Goal: Task Accomplishment & Management: Use online tool/utility

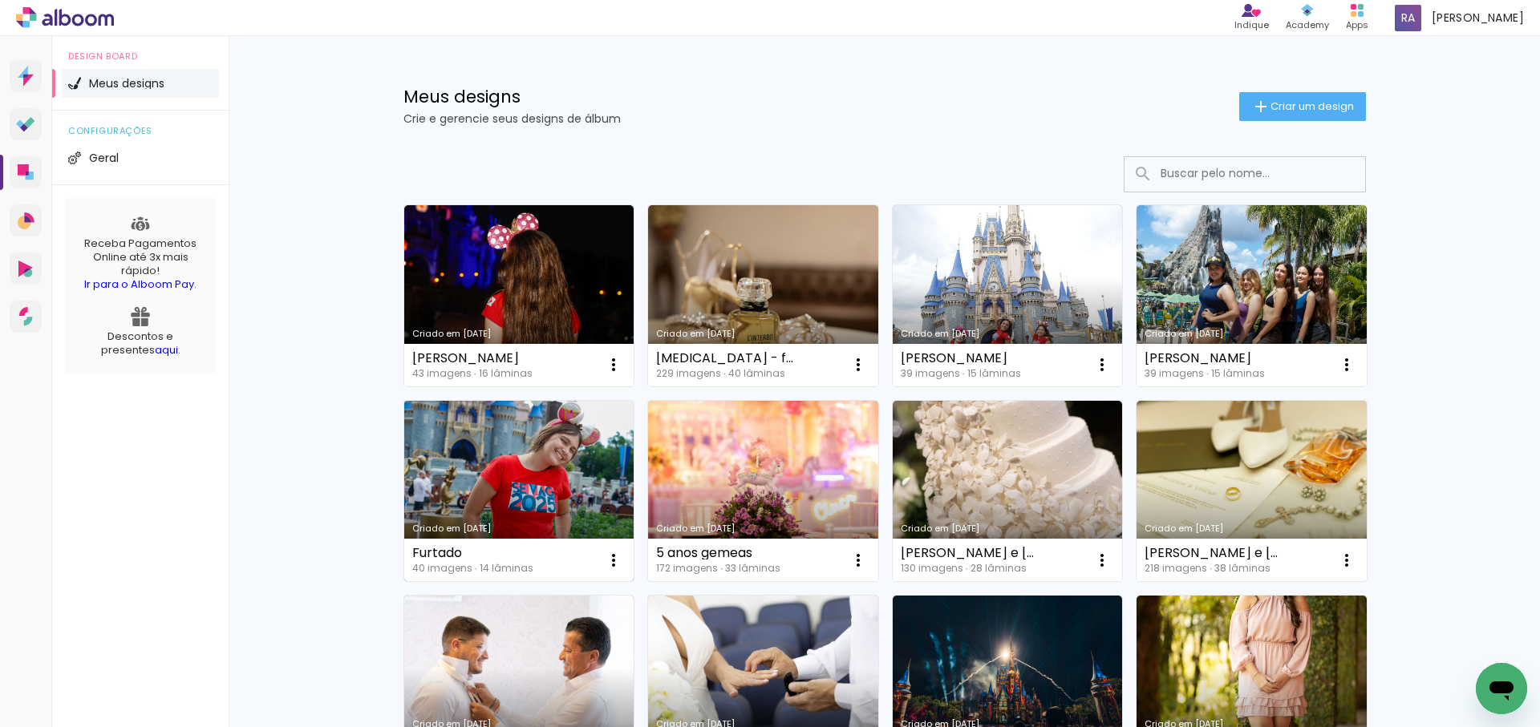
click at [556, 468] on link "Criado em [DATE]" at bounding box center [519, 491] width 230 height 181
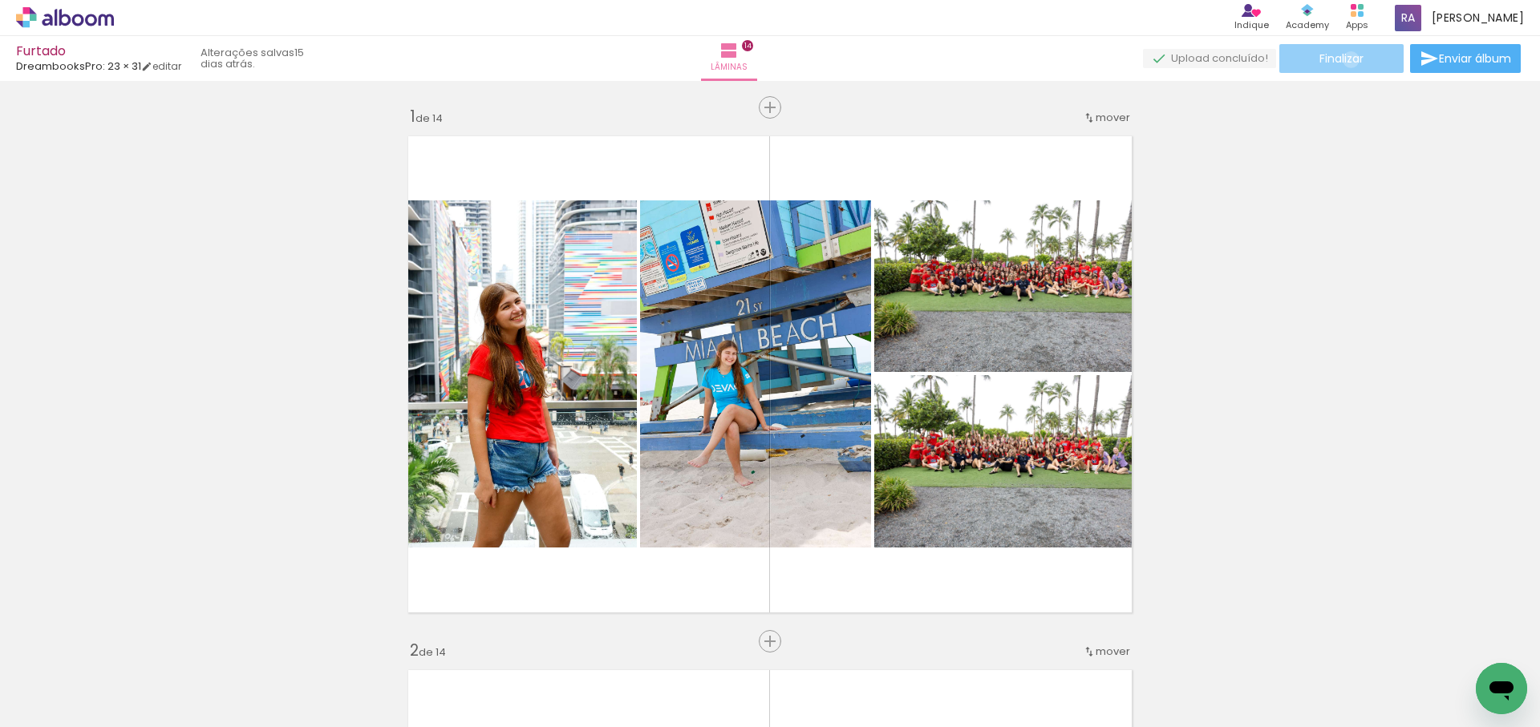
click at [1345, 59] on span "Finalizar" at bounding box center [1341, 58] width 44 height 11
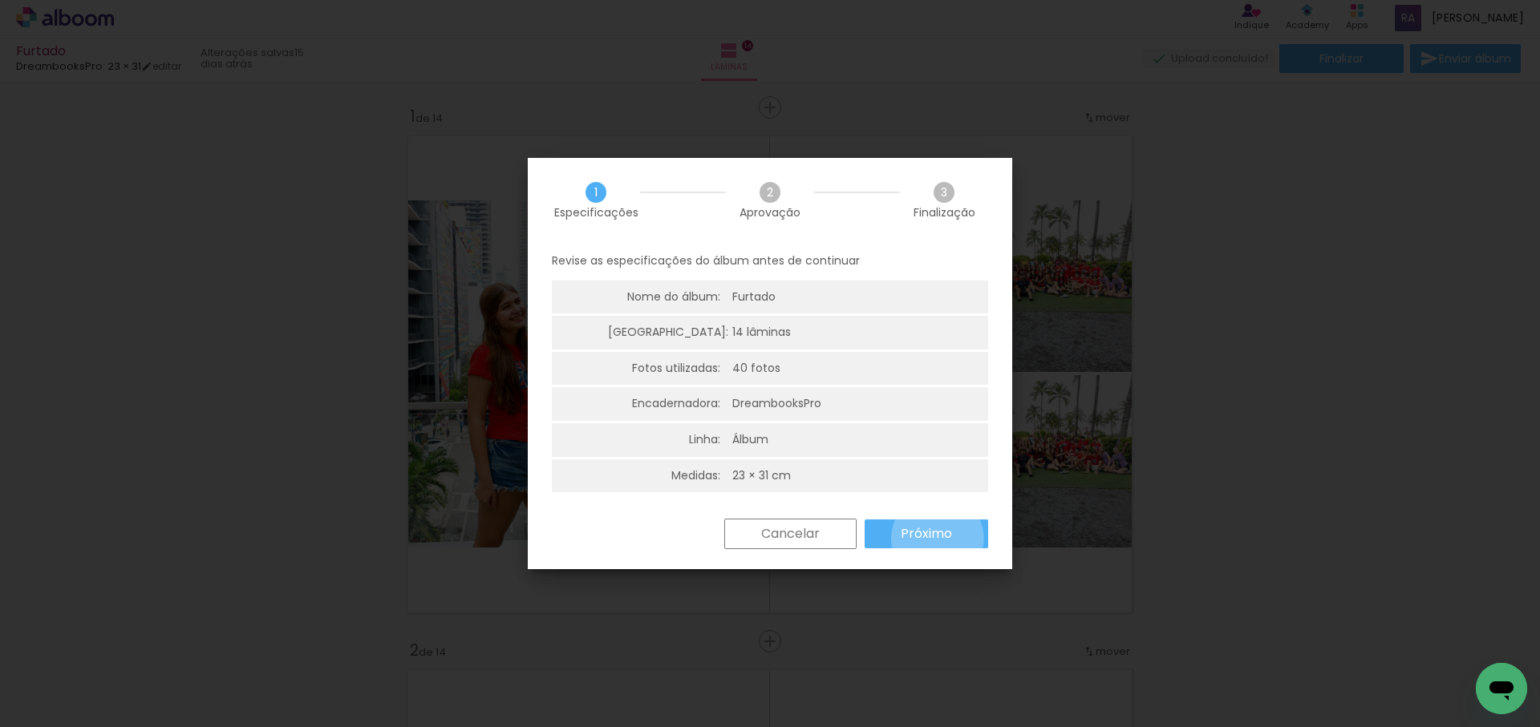
click at [0, 0] on slot "Próximo" at bounding box center [0, 0] width 0 height 0
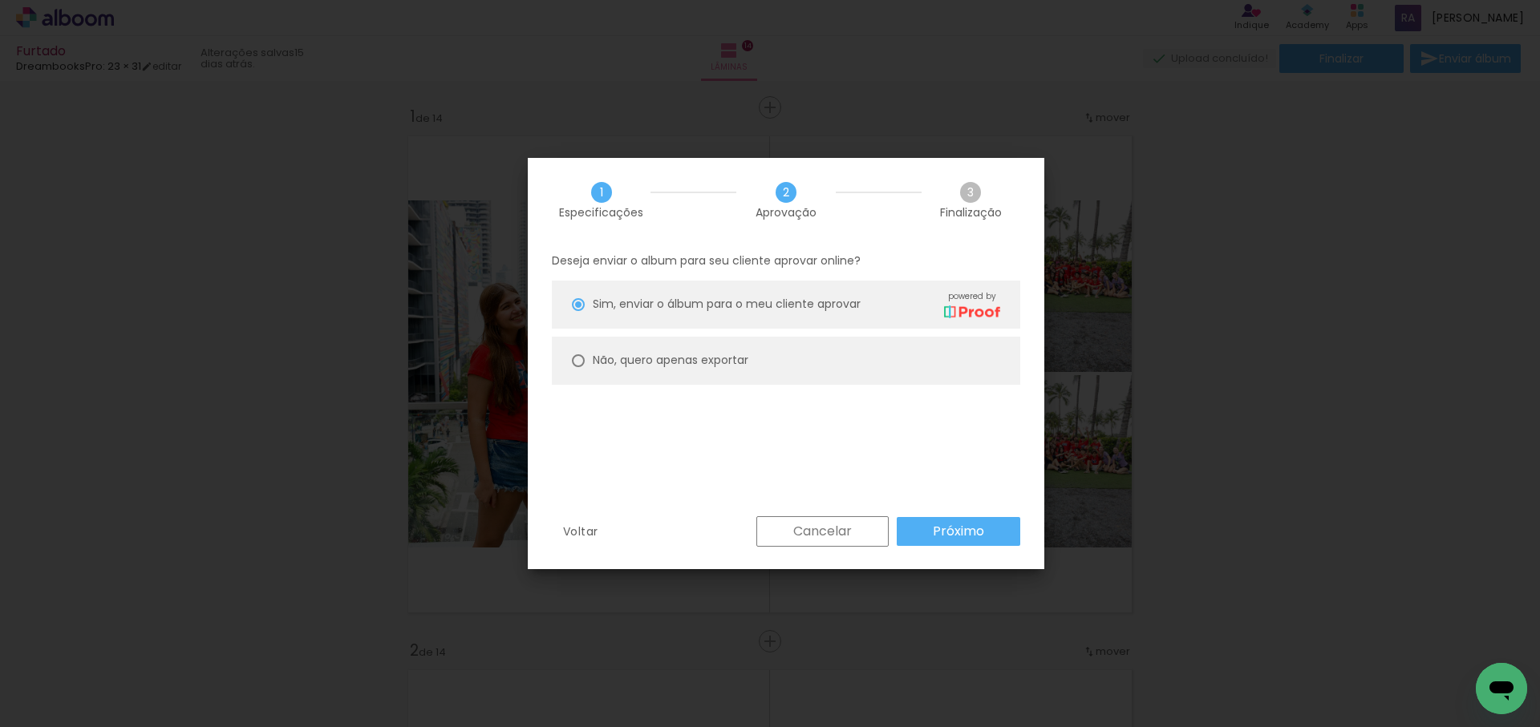
click at [0, 0] on slot "Não, quero apenas exportar" at bounding box center [0, 0] width 0 height 0
type paper-radio-button "on"
click at [0, 0] on slot "Próximo" at bounding box center [0, 0] width 0 height 0
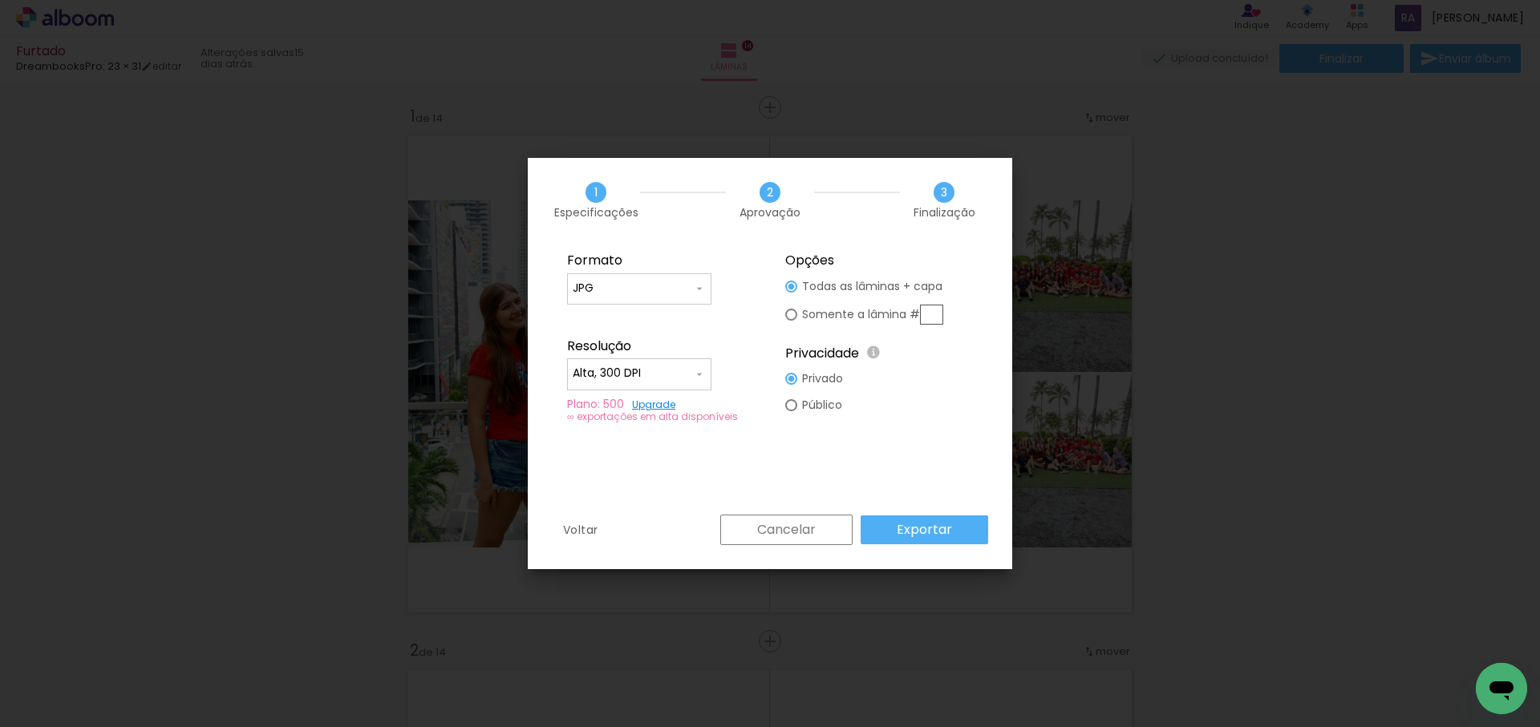
click at [0, 0] on slot "Exportar" at bounding box center [0, 0] width 0 height 0
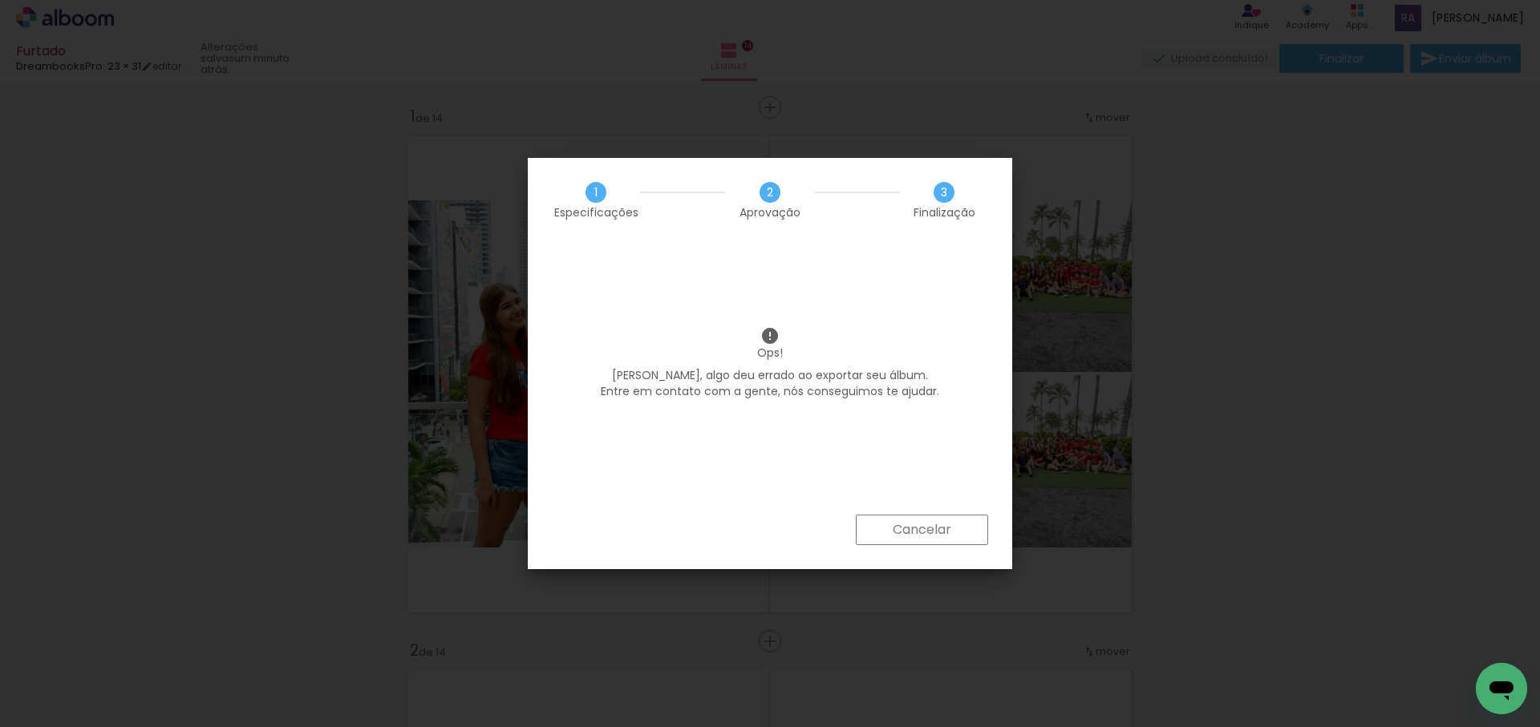
click at [0, 0] on slot "Cancelar" at bounding box center [0, 0] width 0 height 0
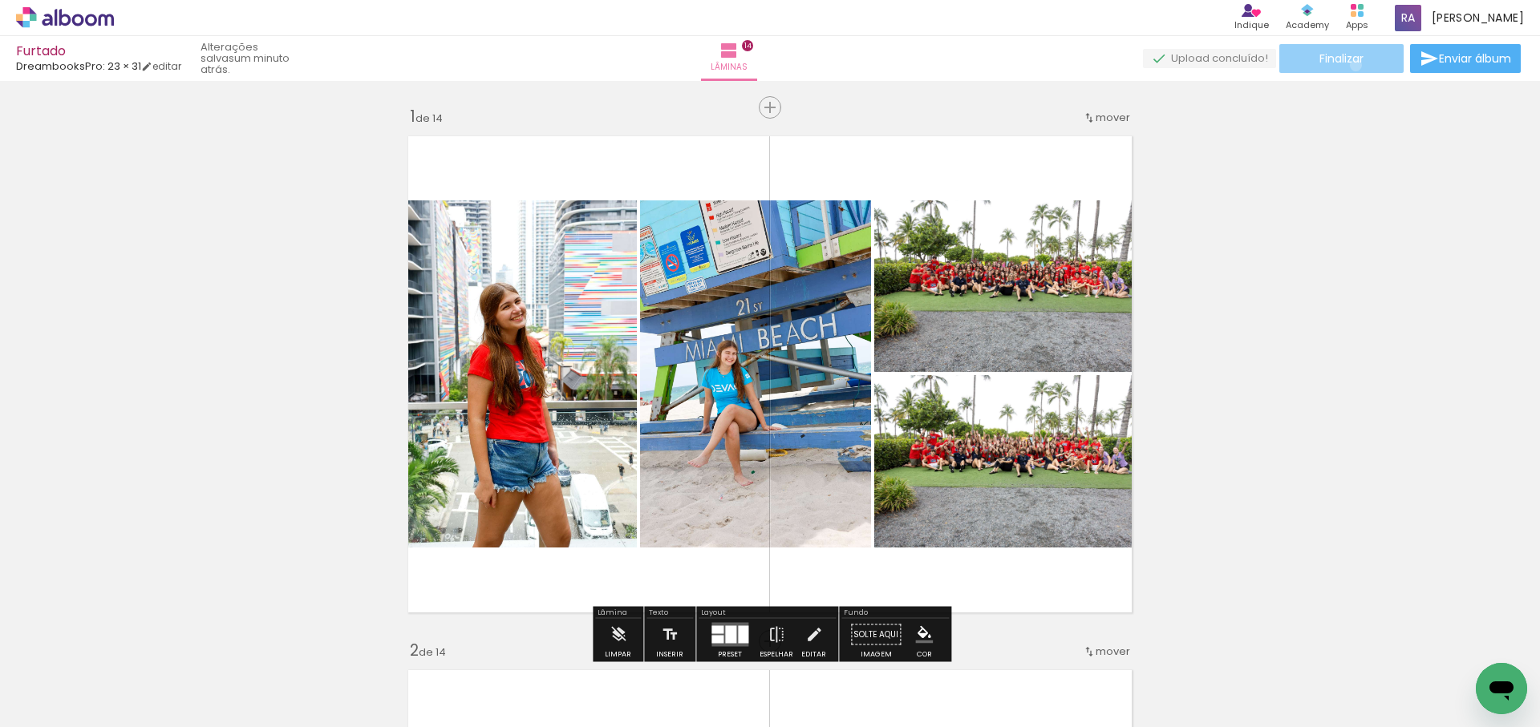
click at [1350, 64] on span "Finalizar" at bounding box center [1341, 58] width 44 height 11
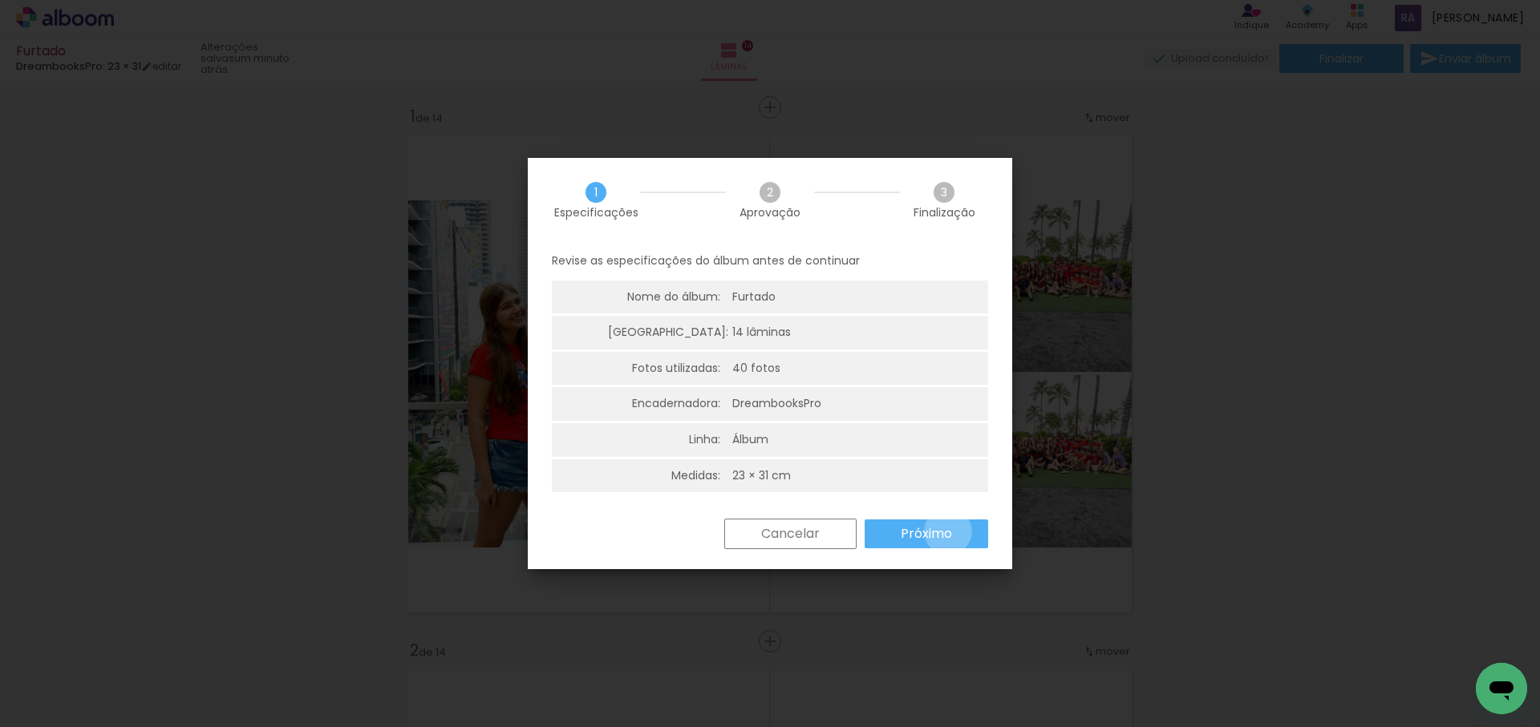
click at [0, 0] on slot "Próximo" at bounding box center [0, 0] width 0 height 0
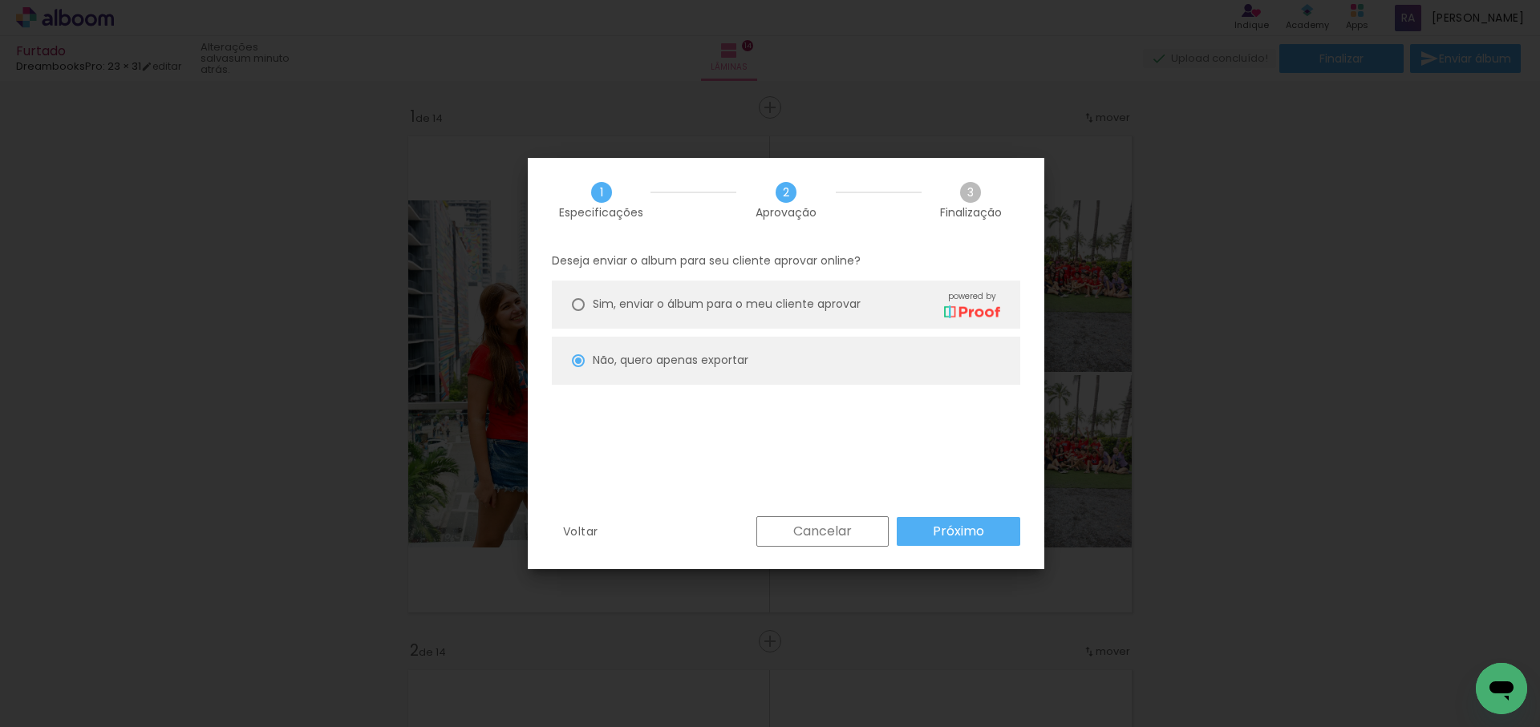
click at [0, 0] on slot "Próximo" at bounding box center [0, 0] width 0 height 0
type input "Alta, 300 DPI"
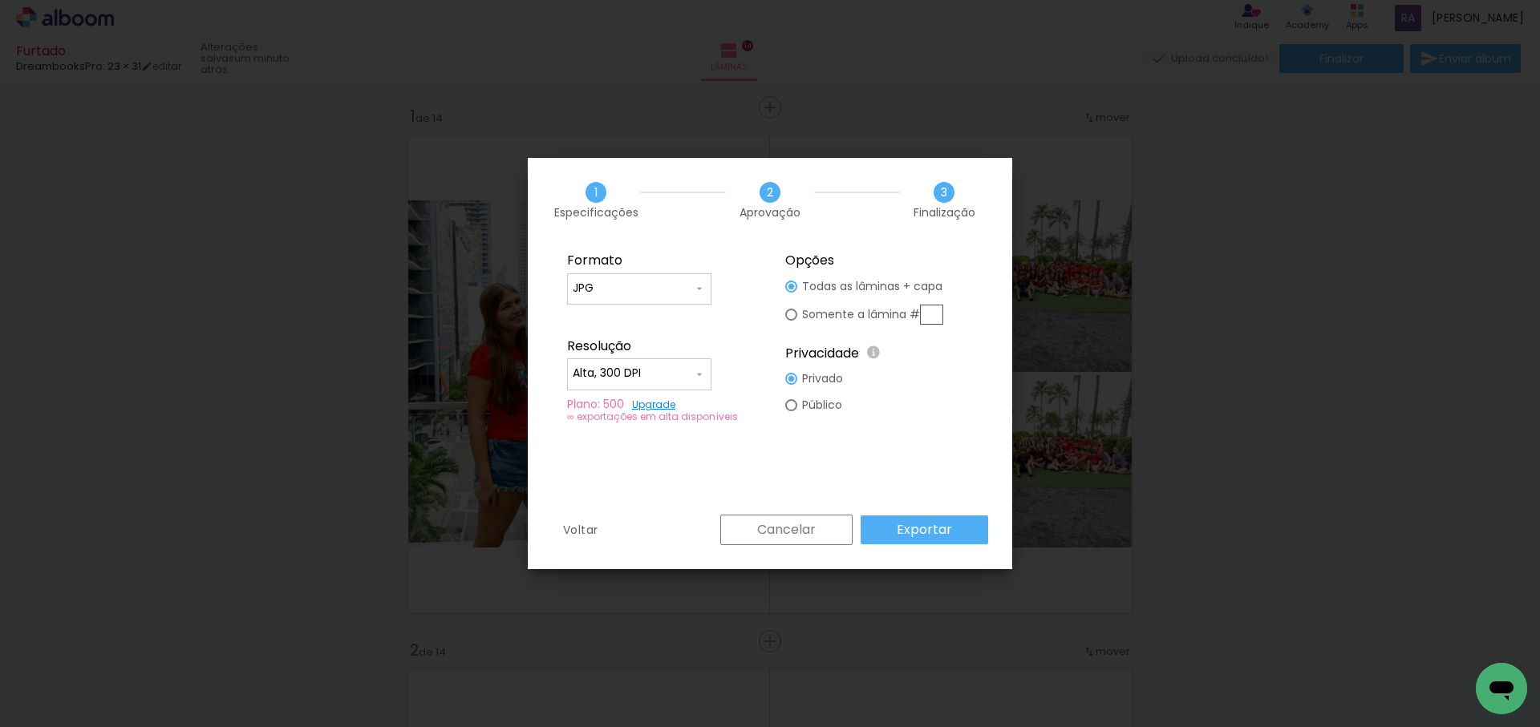
click at [0, 0] on slot "Exportar" at bounding box center [0, 0] width 0 height 0
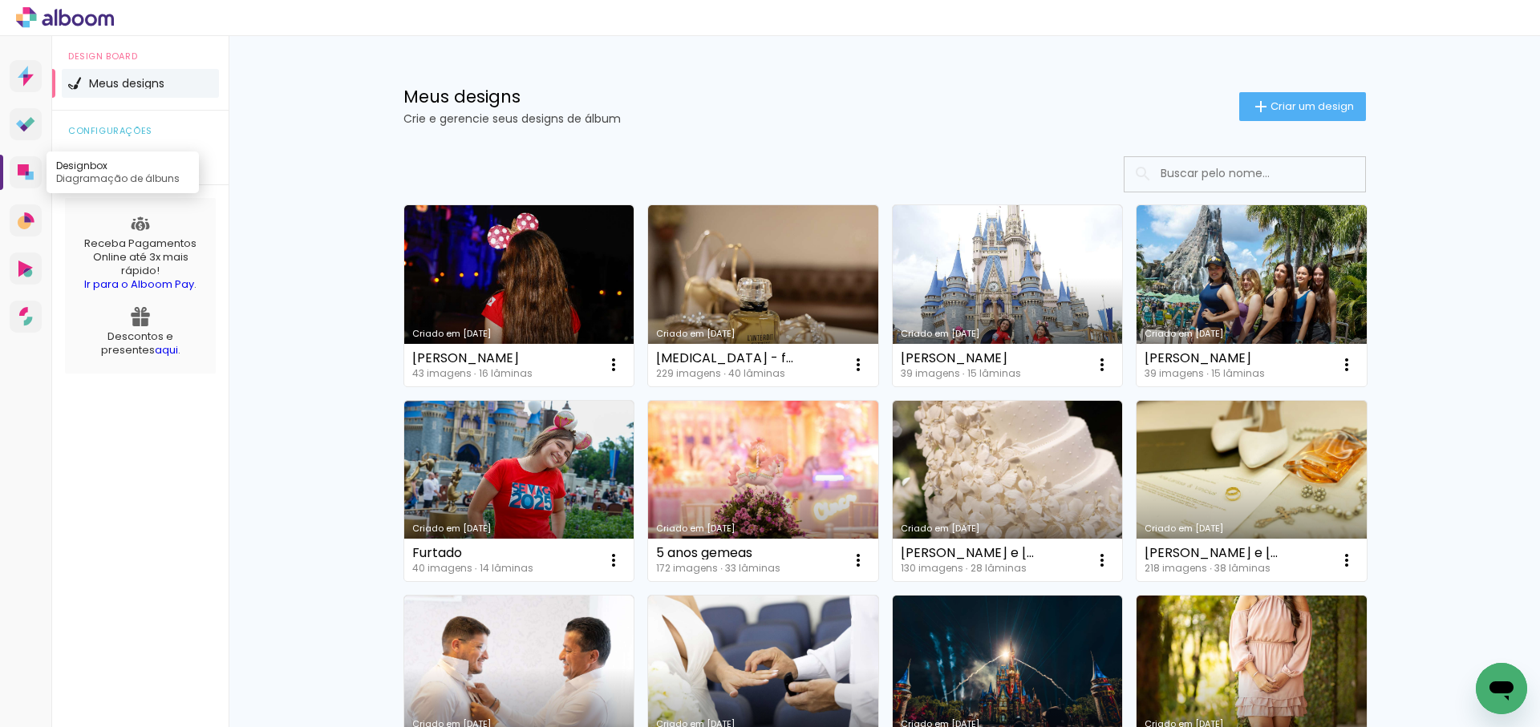
click at [27, 171] on icon at bounding box center [23, 169] width 11 height 11
click at [1029, 289] on link "Criado em [DATE]" at bounding box center [1007, 295] width 230 height 181
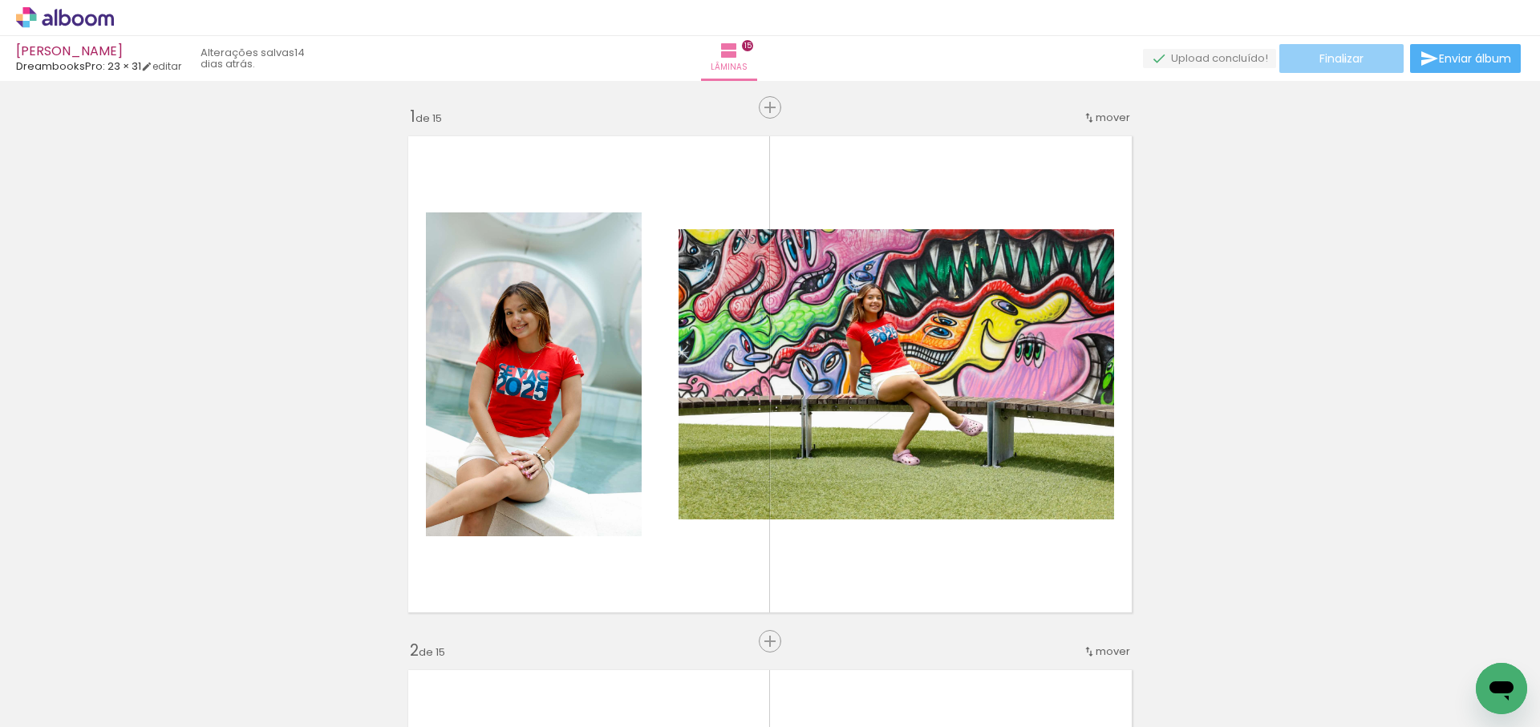
click at [1338, 61] on span "Finalizar" at bounding box center [1341, 58] width 44 height 11
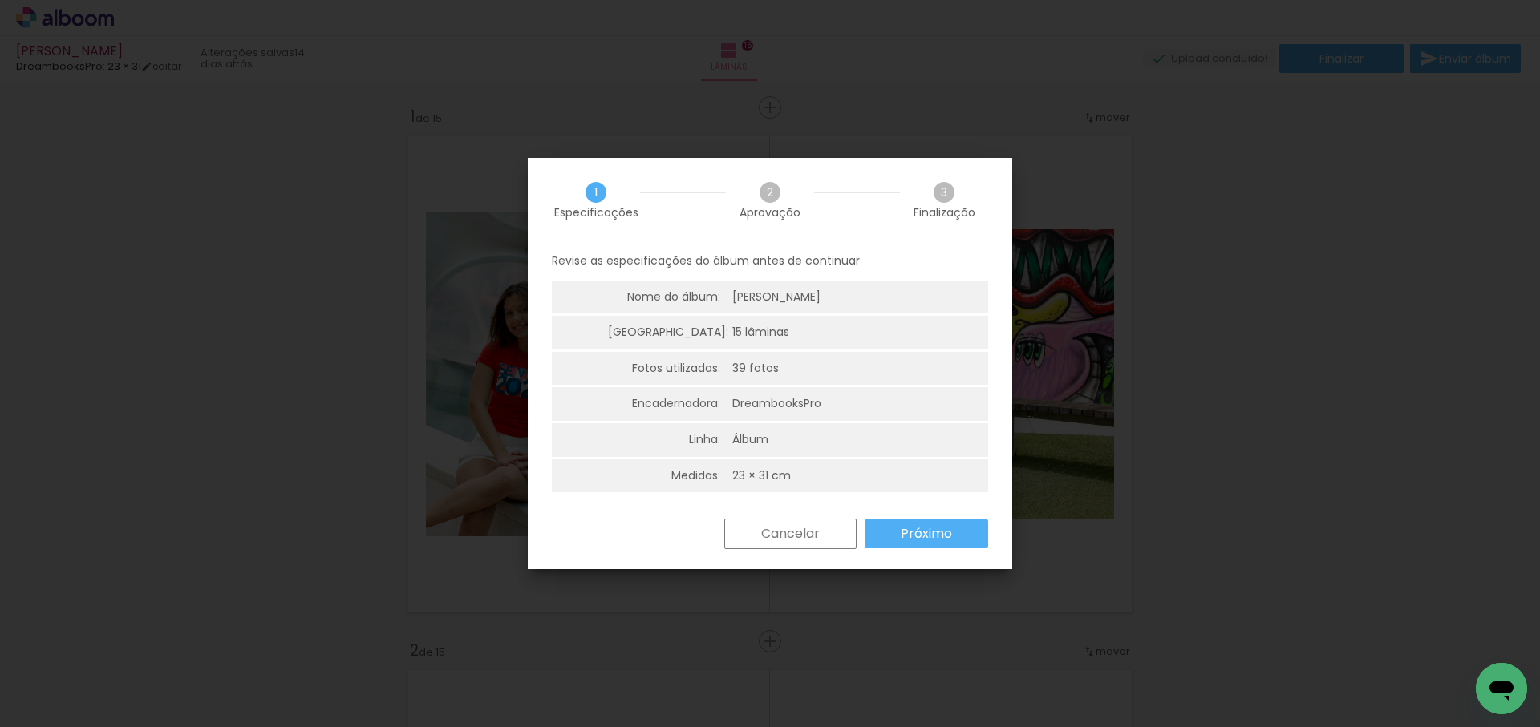
click at [0, 0] on slot "Próximo" at bounding box center [0, 0] width 0 height 0
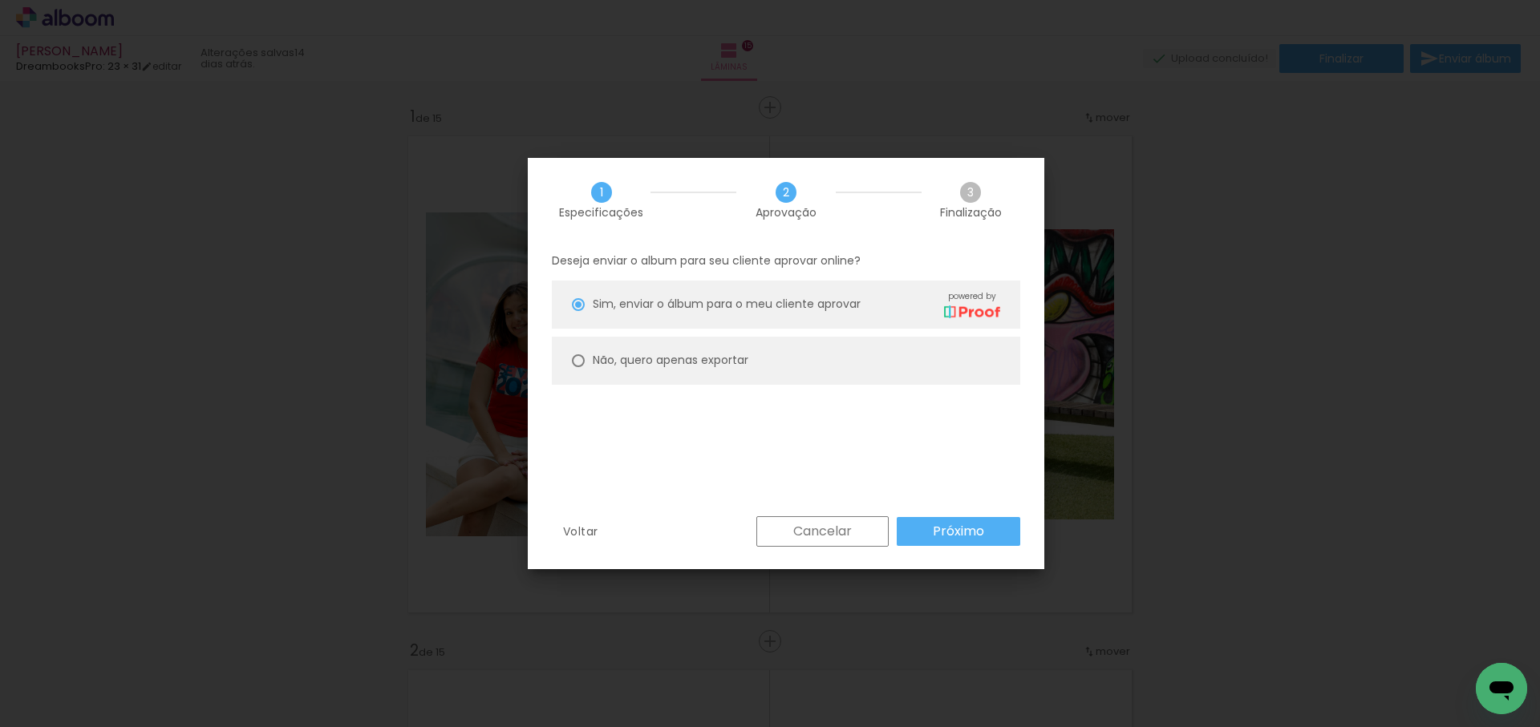
click at [0, 0] on slot "Não, quero apenas exportar" at bounding box center [0, 0] width 0 height 0
type paper-radio-button "on"
click at [0, 0] on slot "Próximo" at bounding box center [0, 0] width 0 height 0
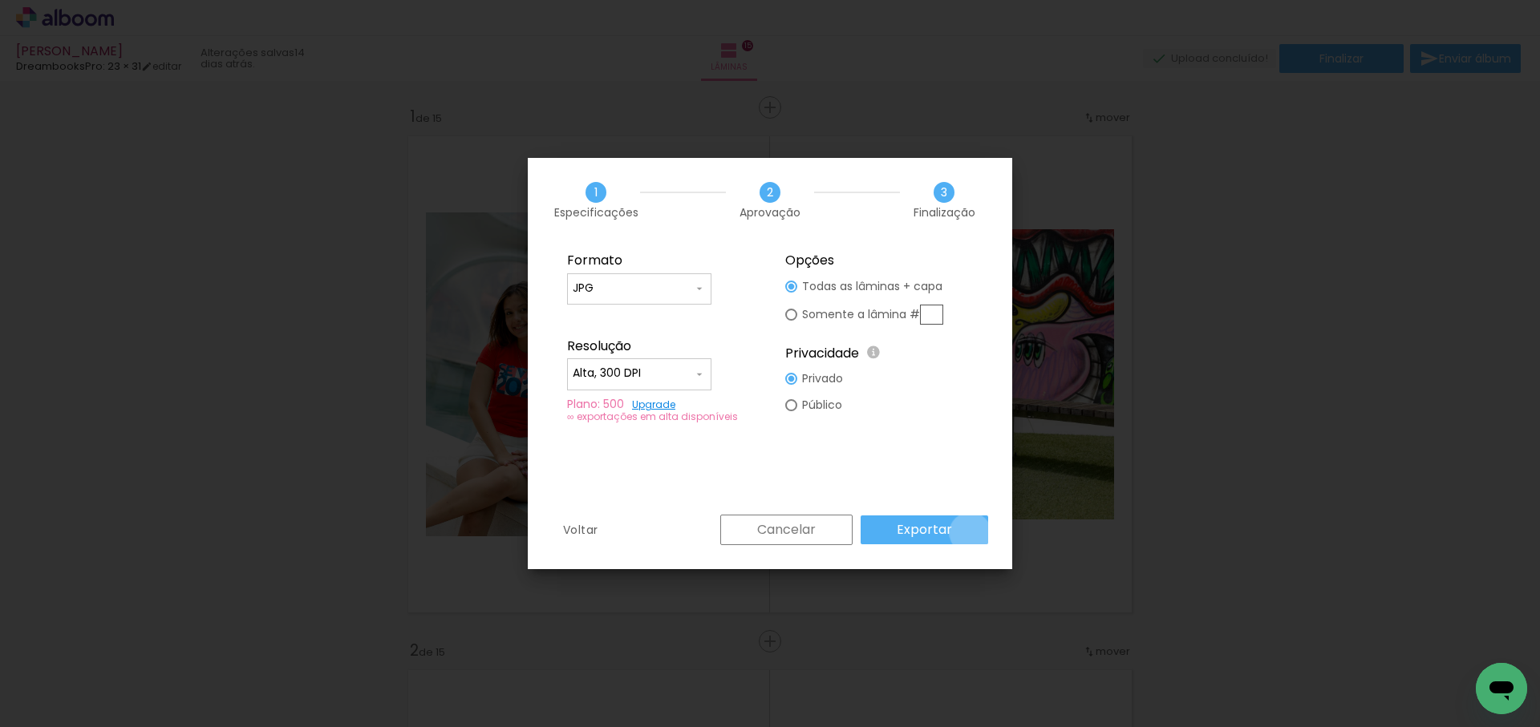
click at [973, 533] on paper-button "Exportar" at bounding box center [923, 530] width 127 height 29
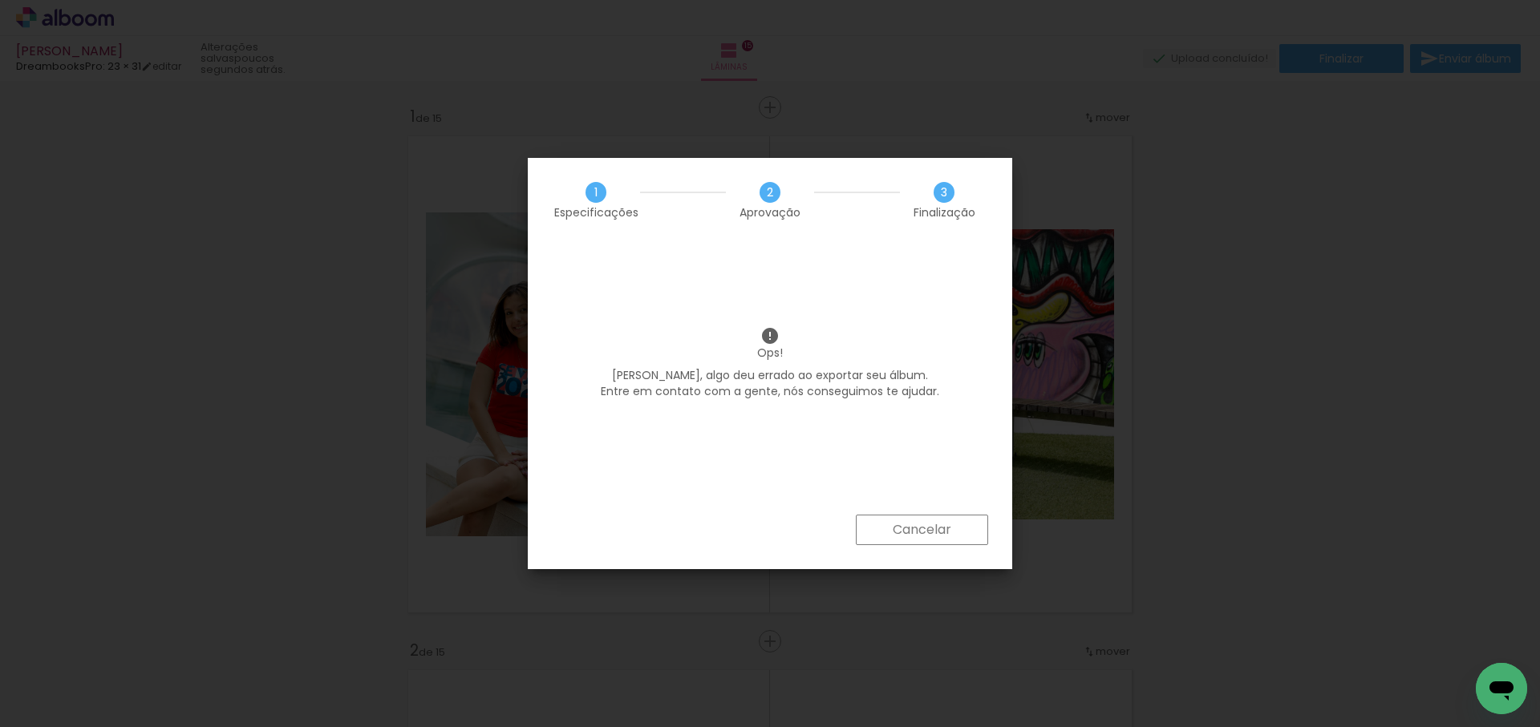
click at [0, 0] on slot "Cancelar" at bounding box center [0, 0] width 0 height 0
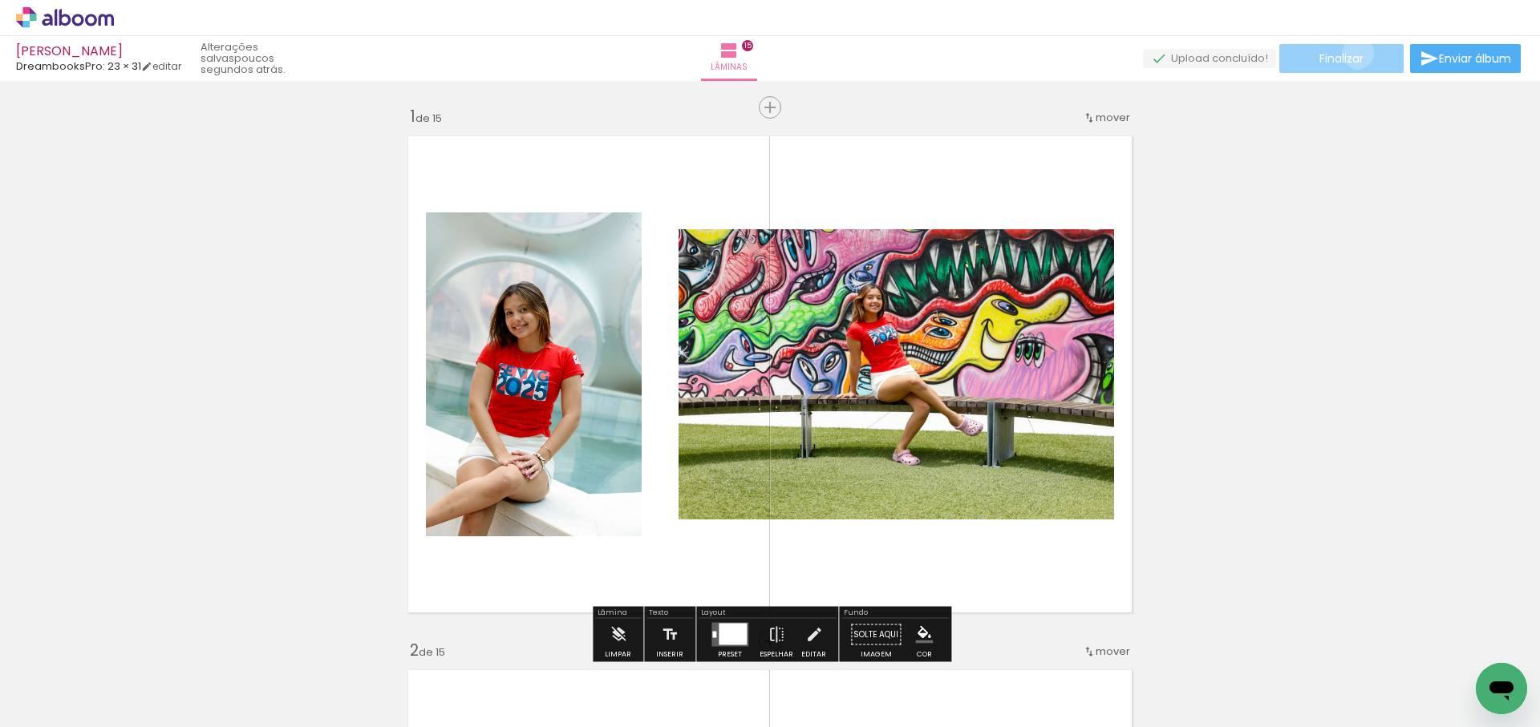
click at [1352, 53] on span "Finalizar" at bounding box center [1341, 58] width 44 height 11
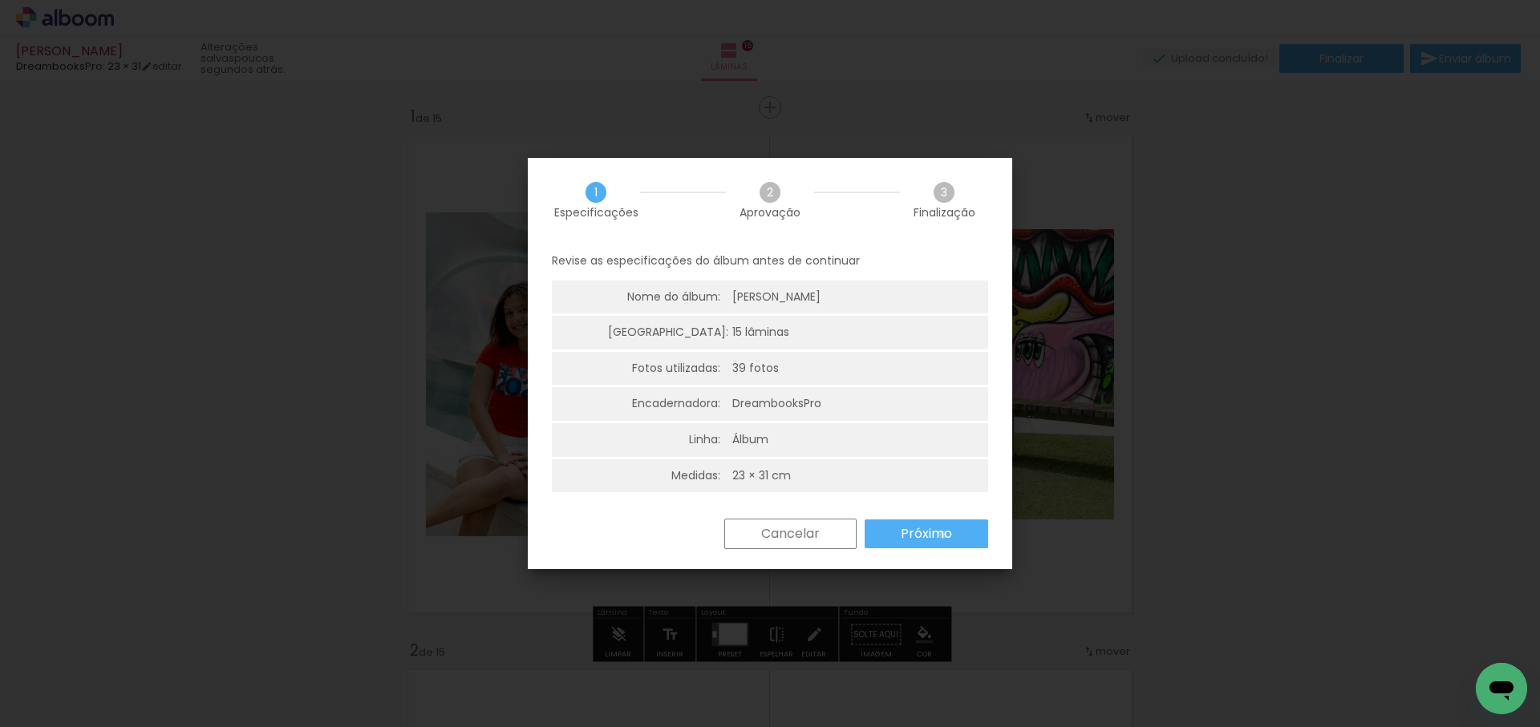
click at [0, 0] on slot "Próximo" at bounding box center [0, 0] width 0 height 0
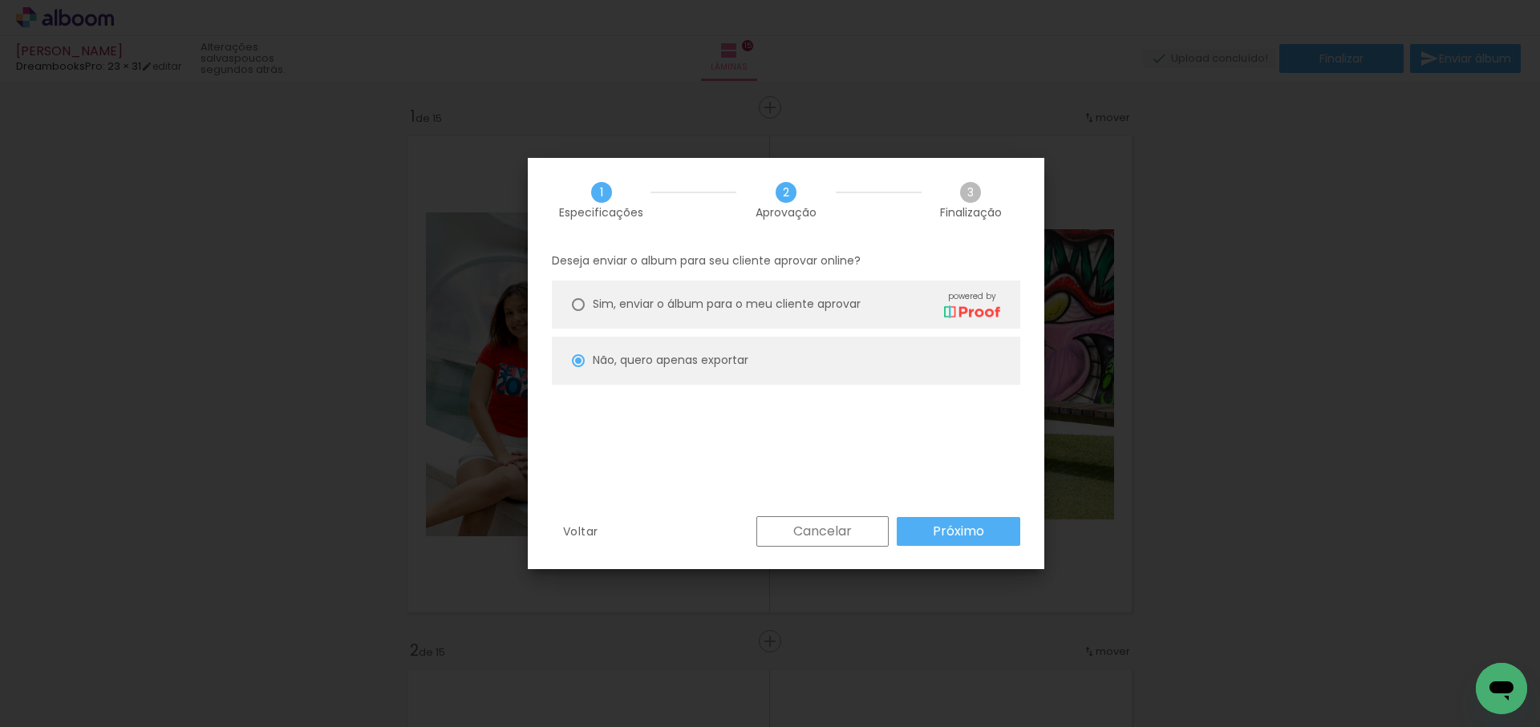
click at [0, 0] on slot "Próximo" at bounding box center [0, 0] width 0 height 0
type input "Alta, 300 DPI"
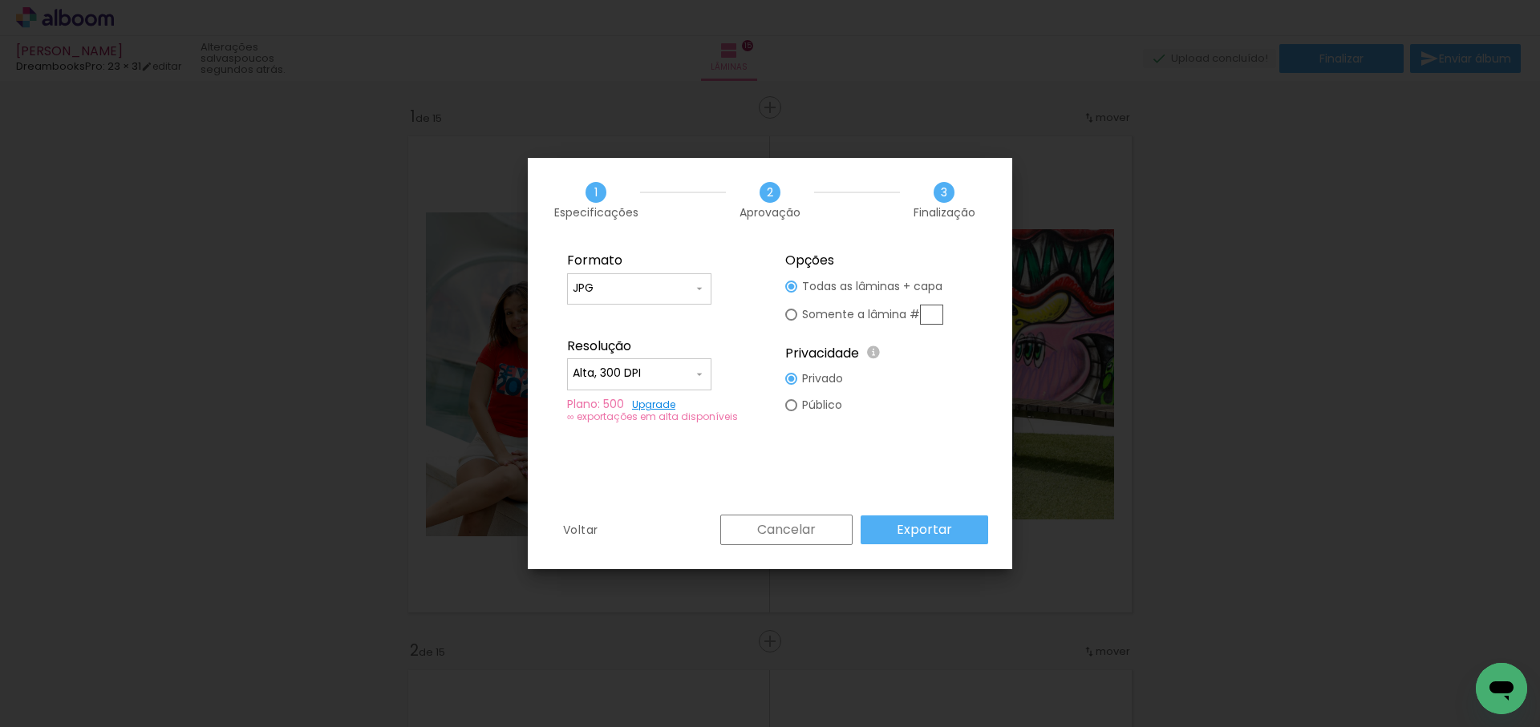
click at [962, 530] on paper-button "Exportar" at bounding box center [923, 530] width 127 height 29
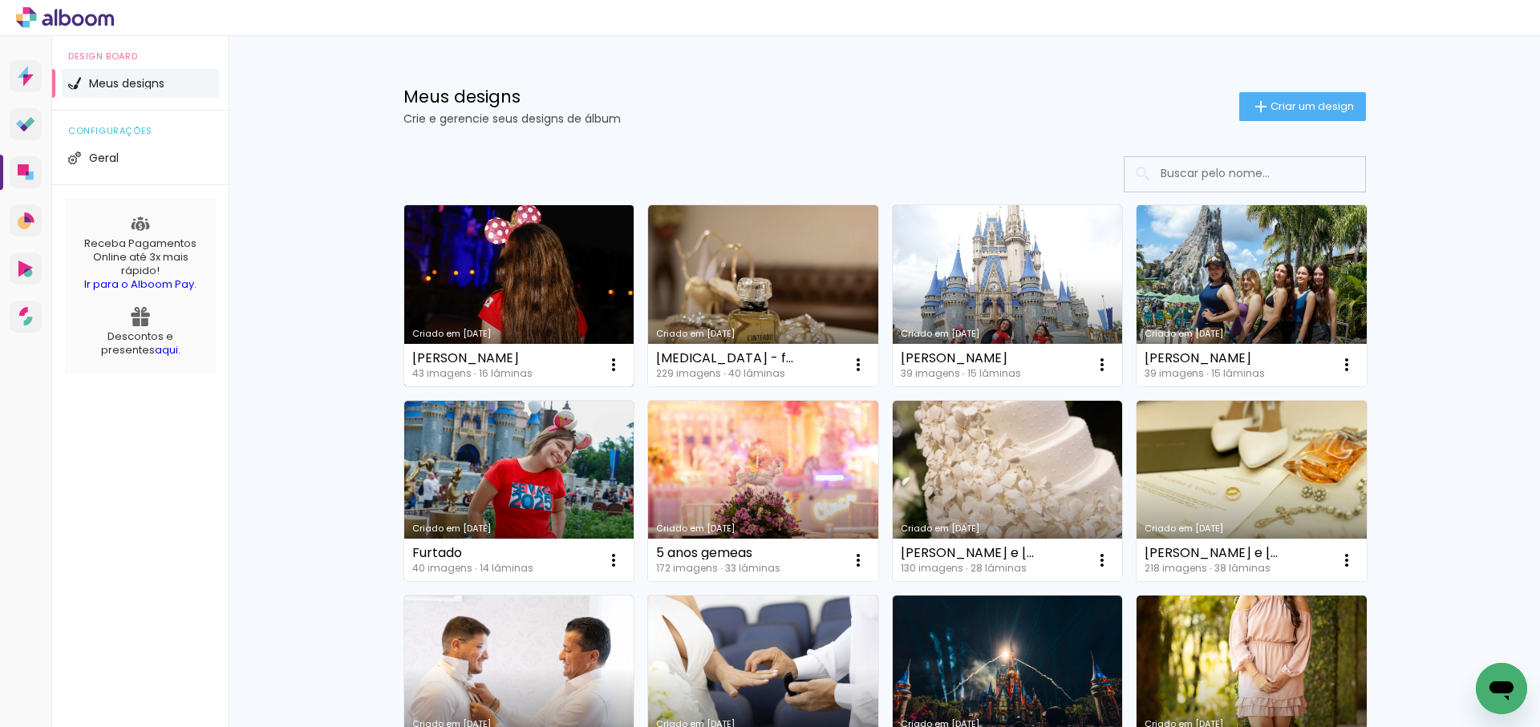
click at [504, 293] on link "Criado em [DATE]" at bounding box center [519, 295] width 230 height 181
